Goal: Task Accomplishment & Management: Complete application form

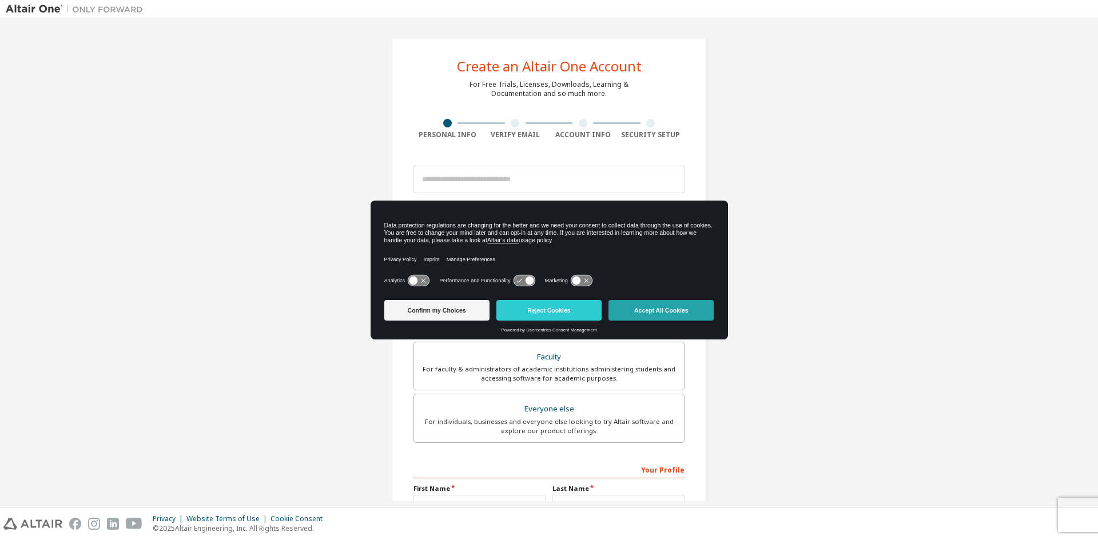
click at [661, 310] on button "Accept All Cookies" at bounding box center [661, 310] width 105 height 21
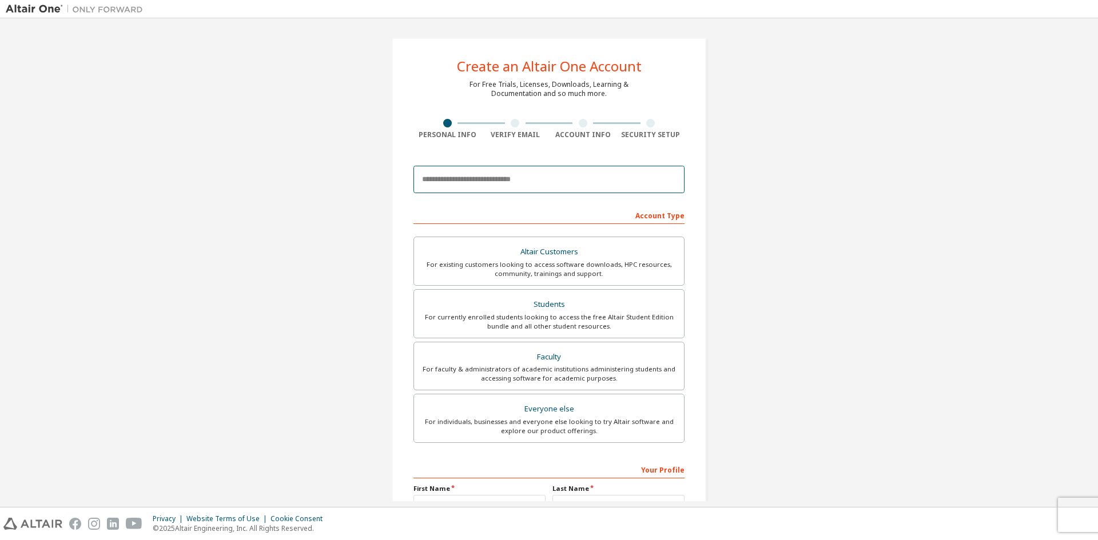
click at [488, 188] on input "email" at bounding box center [548, 179] width 271 height 27
type input "*"
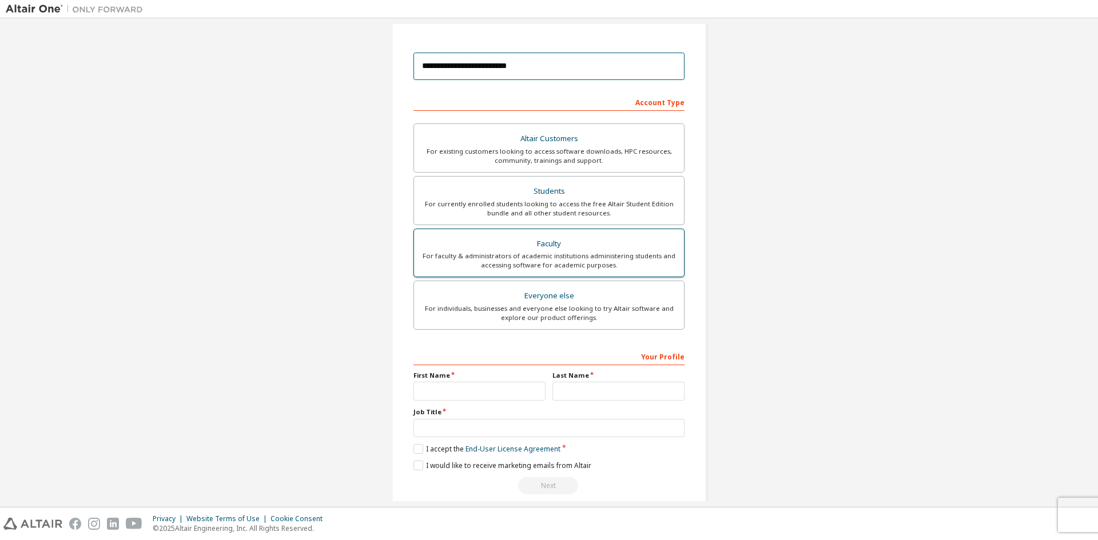
scroll to position [128, 0]
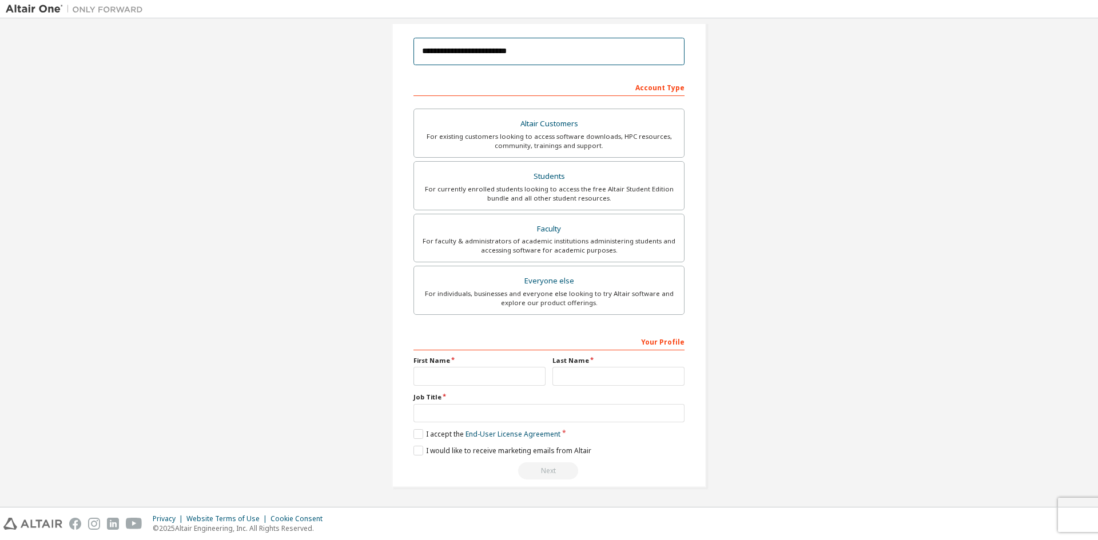
type input "**********"
click at [511, 377] on input "text" at bounding box center [479, 376] width 132 height 19
type input "*********"
click at [597, 385] on input "text" at bounding box center [618, 376] width 132 height 19
type input "*******"
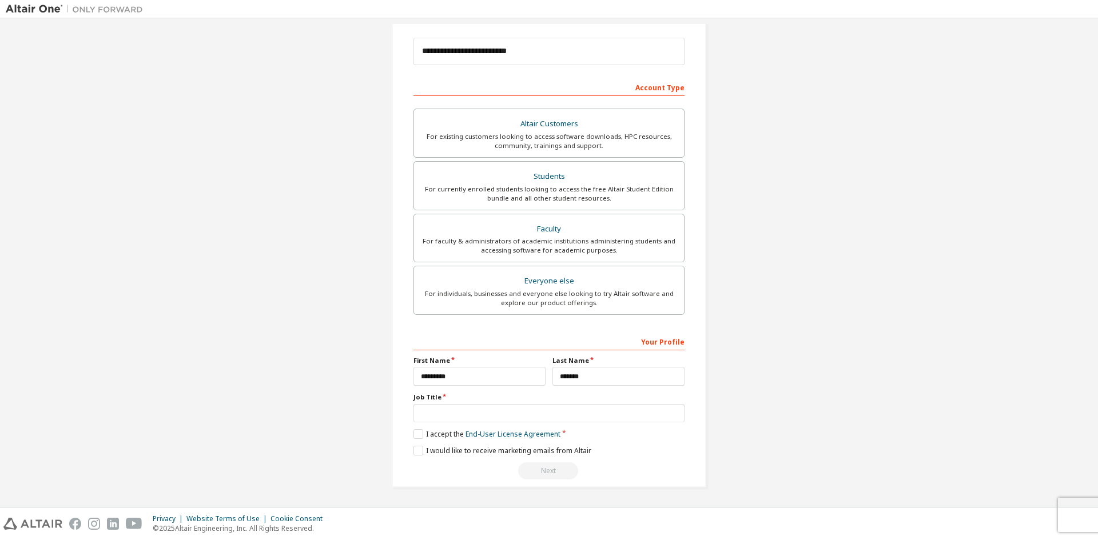
click at [503, 424] on div "Your Profile First Name ********* Last Name ******* Job Title Please provide St…" at bounding box center [548, 406] width 271 height 148
click at [502, 421] on input "text" at bounding box center [548, 413] width 271 height 19
type input "*******"
click at [414, 431] on label "I accept the End-User License Agreement" at bounding box center [486, 435] width 147 height 10
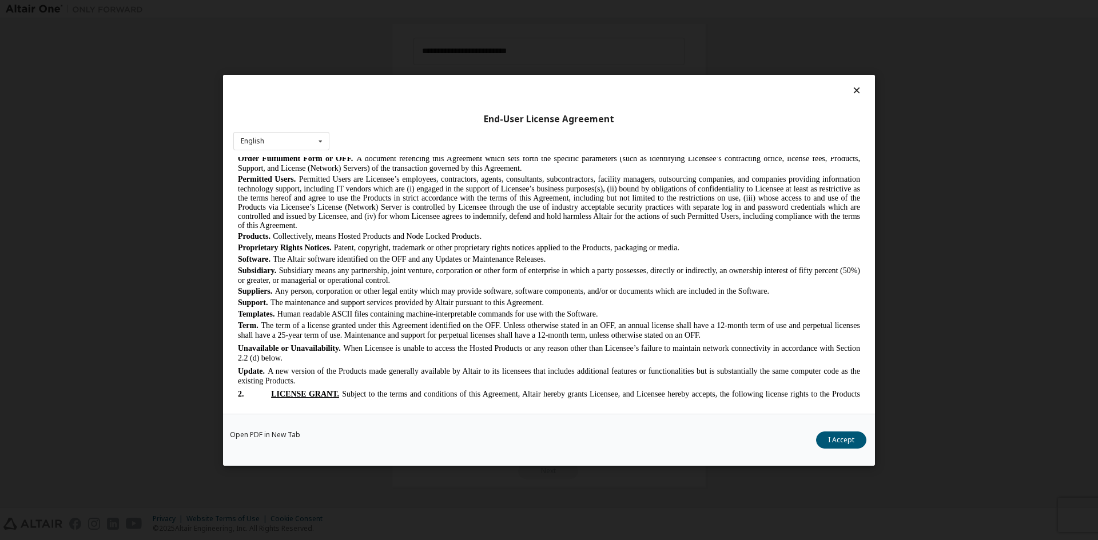
scroll to position [572, 0]
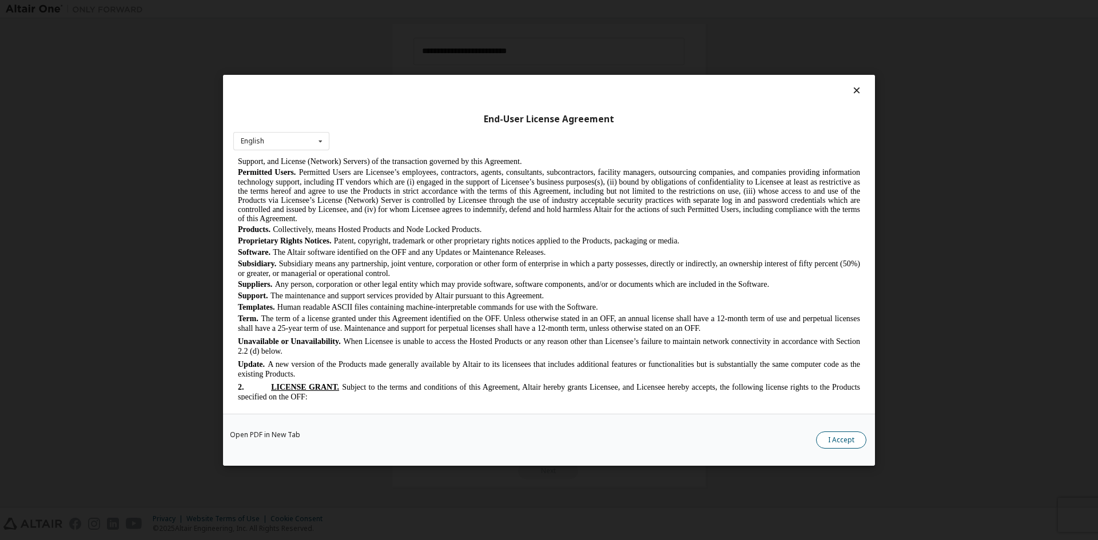
click at [849, 446] on button "I Accept" at bounding box center [841, 439] width 50 height 17
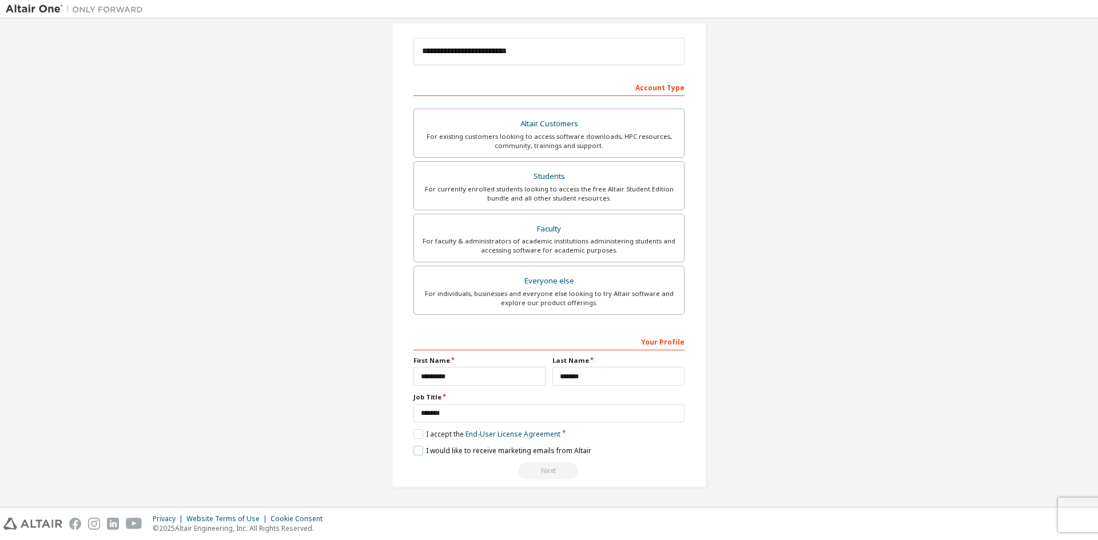
click at [413, 454] on label "I would like to receive marketing emails from Altair" at bounding box center [502, 451] width 178 height 10
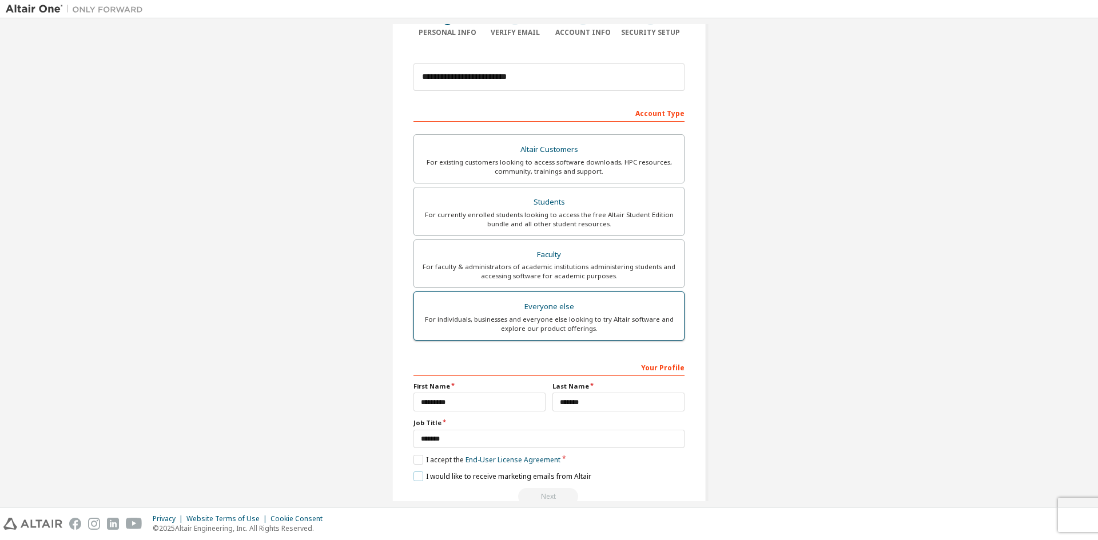
scroll to position [0, 0]
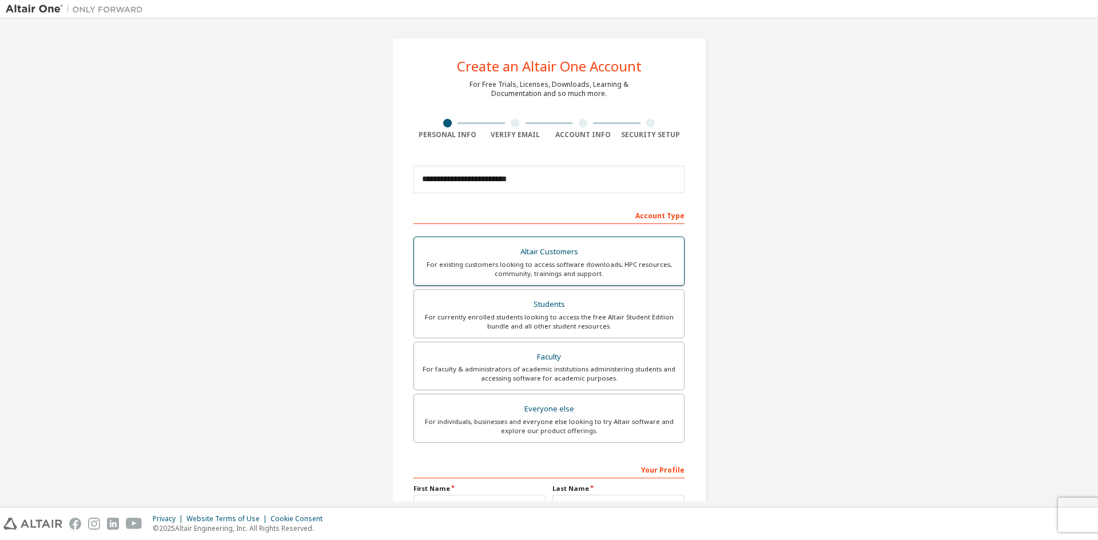
click at [594, 261] on div "For existing customers looking to access software downloads, HPC resources, com…" at bounding box center [549, 269] width 256 height 18
click at [593, 315] on div "For currently enrolled students looking to access the free Altair Student Editi…" at bounding box center [549, 322] width 256 height 18
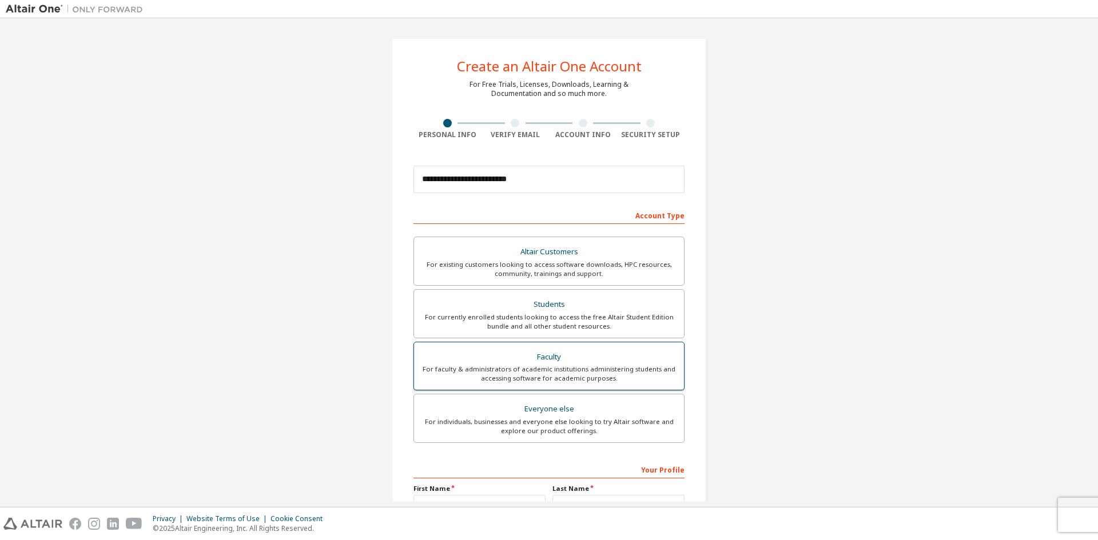
click at [590, 355] on div "Faculty" at bounding box center [549, 357] width 256 height 16
click at [586, 324] on div "For currently enrolled students looking to access the free Altair Student Editi…" at bounding box center [549, 322] width 256 height 18
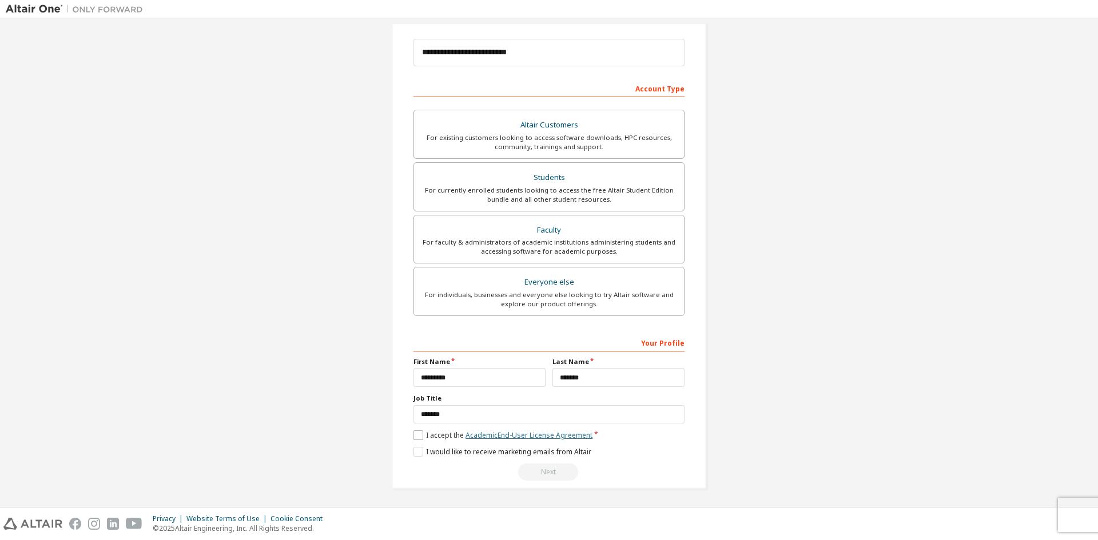
scroll to position [128, 0]
click at [418, 436] on label "I accept the Academic End-User License Agreement" at bounding box center [502, 435] width 179 height 10
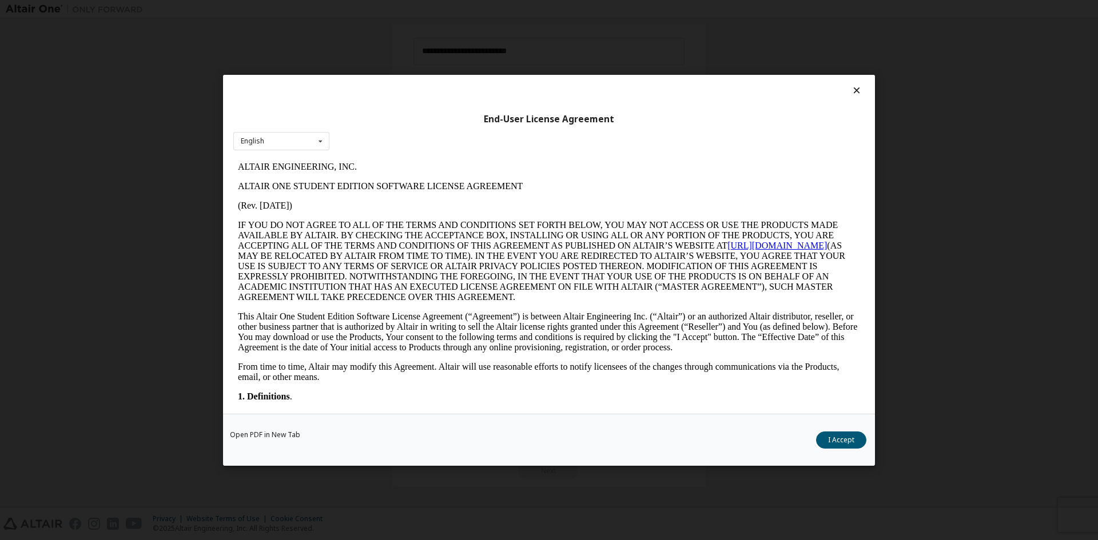
scroll to position [0, 0]
click at [826, 438] on button "I Accept" at bounding box center [841, 439] width 50 height 17
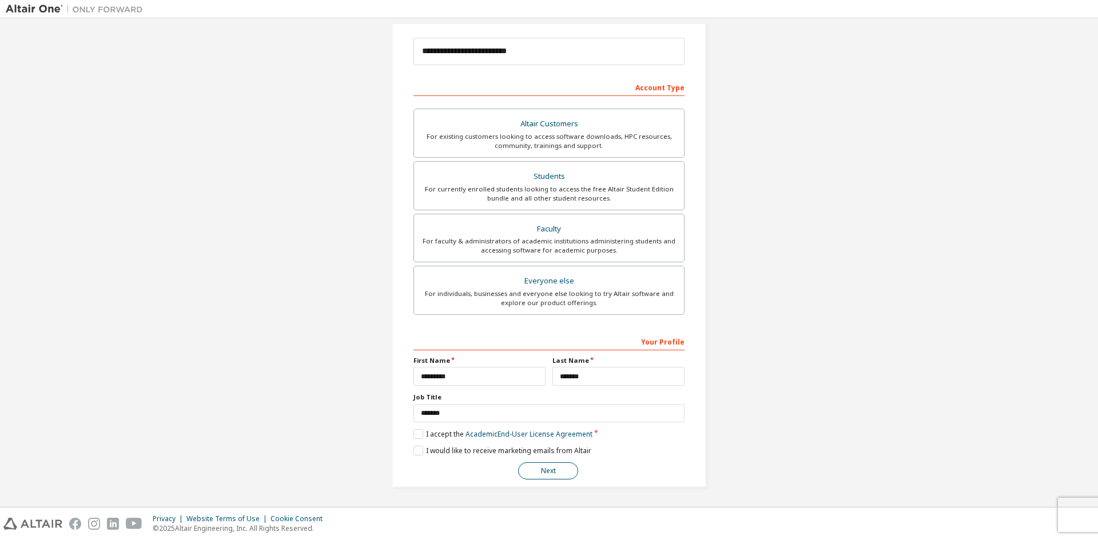
click at [566, 472] on button "Next" at bounding box center [548, 471] width 60 height 17
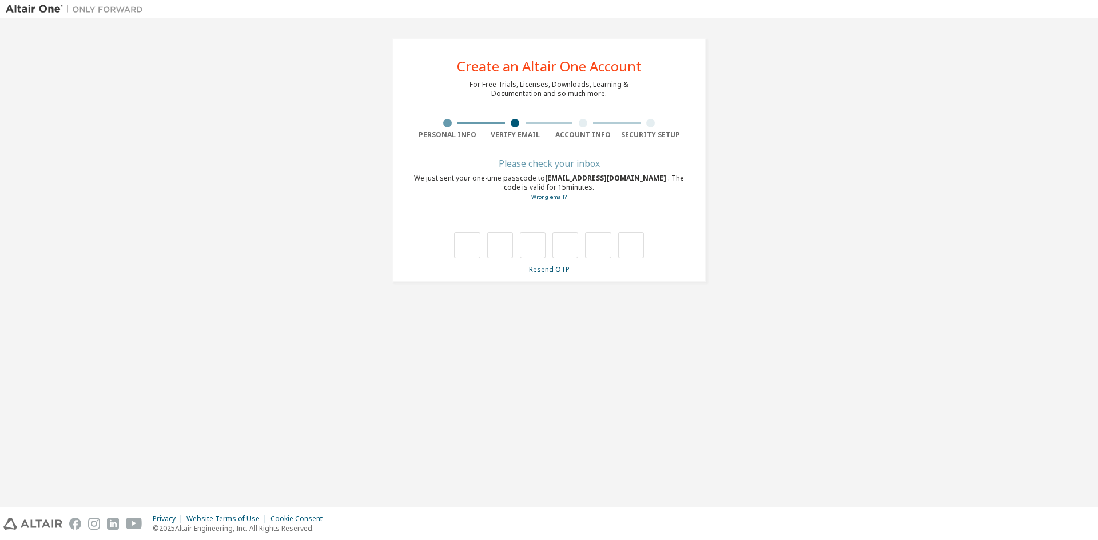
type input "*"
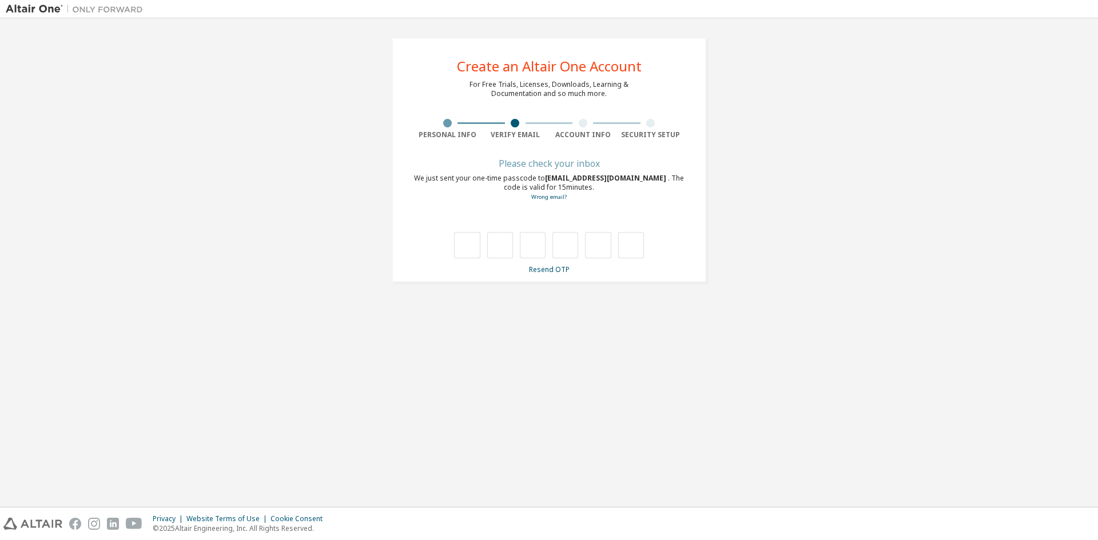
type input "*"
